Goal: Book appointment/travel/reservation

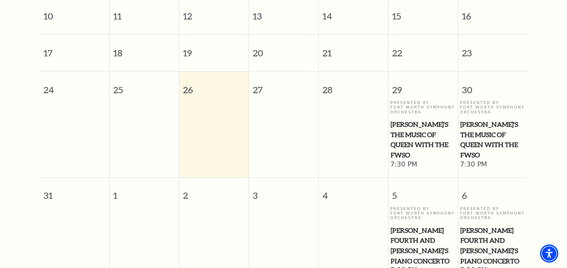
scroll to position [302, 0]
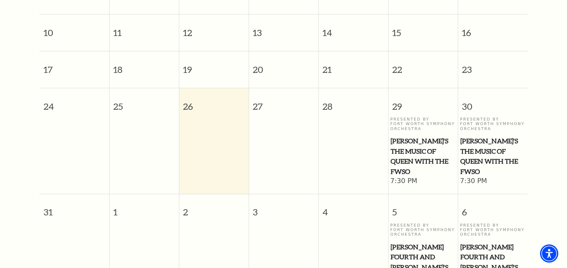
click at [476, 142] on span "[PERSON_NAME]'s The Music of Queen with the FWSO" at bounding box center [492, 156] width 65 height 41
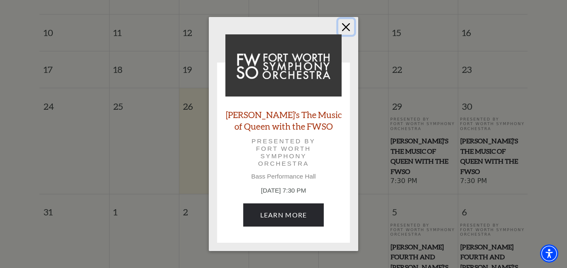
click at [352, 29] on button "Close" at bounding box center [346, 27] width 16 height 16
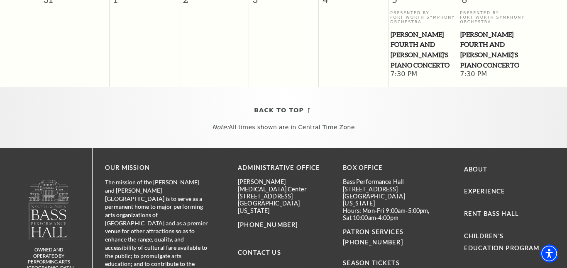
scroll to position [518, 0]
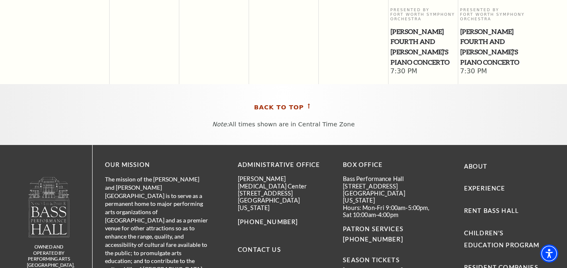
click at [303, 103] on link "Back To Top" at bounding box center [283, 108] width 59 height 10
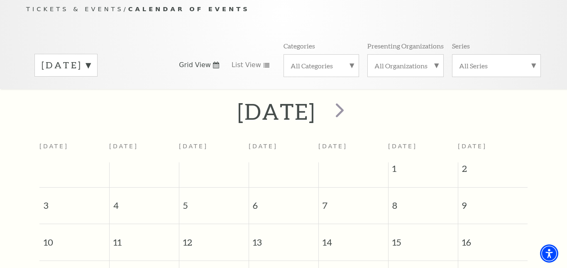
scroll to position [73, 0]
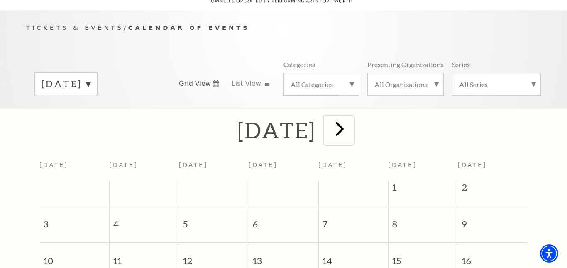
click at [351, 119] on span "next" at bounding box center [340, 129] width 24 height 24
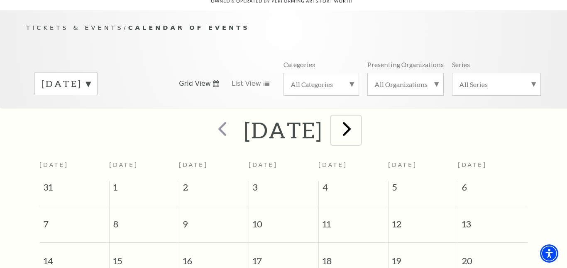
click at [359, 129] on span "next" at bounding box center [347, 129] width 24 height 24
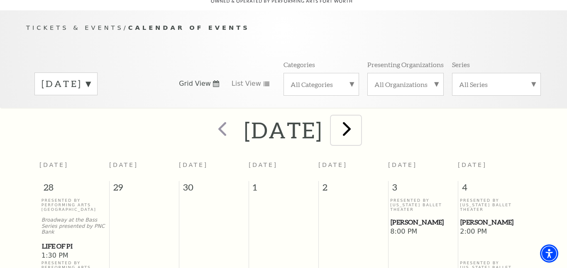
click at [359, 128] on span "next" at bounding box center [347, 129] width 24 height 24
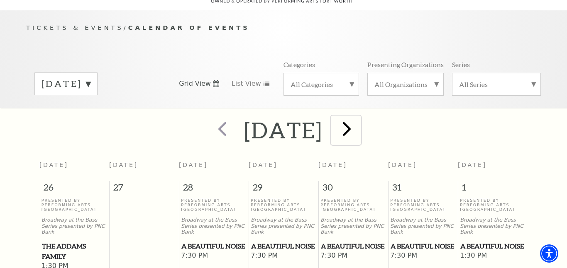
click at [359, 129] on span "next" at bounding box center [347, 129] width 24 height 24
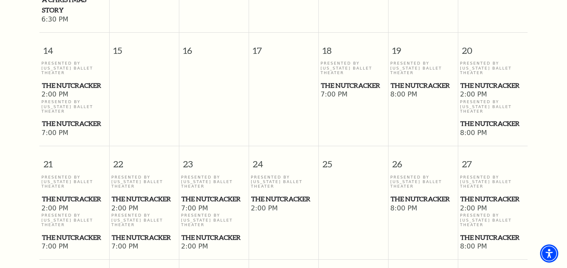
scroll to position [588, 0]
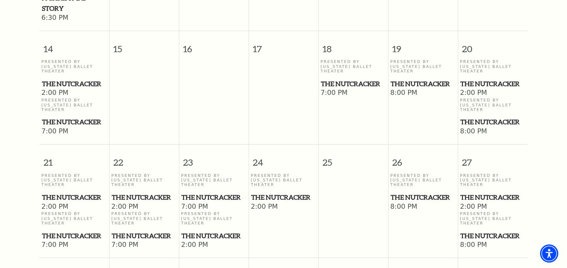
click at [415, 193] on span "The Nutcracker" at bounding box center [423, 198] width 65 height 10
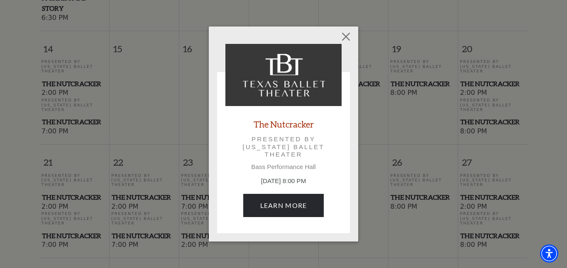
click at [457, 145] on div "Empty heading The Nutcracker Presented by [US_STATE] Ballet Theater Bass Perfor…" at bounding box center [283, 134] width 567 height 268
click at [458, 162] on div "Empty heading The Nutcracker Presented by [US_STATE] Ballet Theater Bass Perfor…" at bounding box center [283, 134] width 567 height 268
click at [352, 32] on button "Close" at bounding box center [346, 37] width 16 height 16
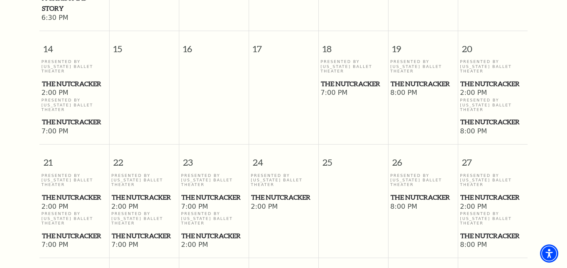
click at [482, 173] on p "Presented By [US_STATE] Ballet Theater" at bounding box center [493, 180] width 66 height 14
click at [487, 173] on div "Presented By [US_STATE] Ballet Theater The Nutcracker" at bounding box center [493, 187] width 66 height 29
click at [488, 193] on span "The Nutcracker" at bounding box center [492, 198] width 65 height 10
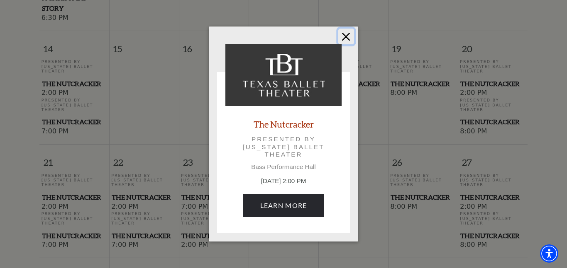
click at [348, 36] on button "Close" at bounding box center [346, 37] width 16 height 16
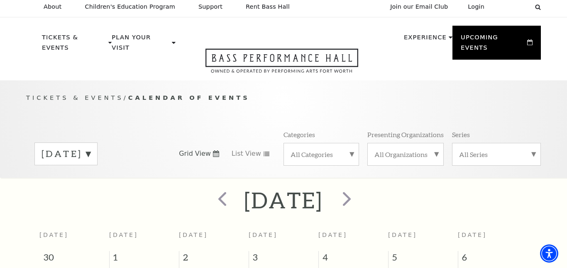
scroll to position [0, 0]
